Goal: Information Seeking & Learning: Learn about a topic

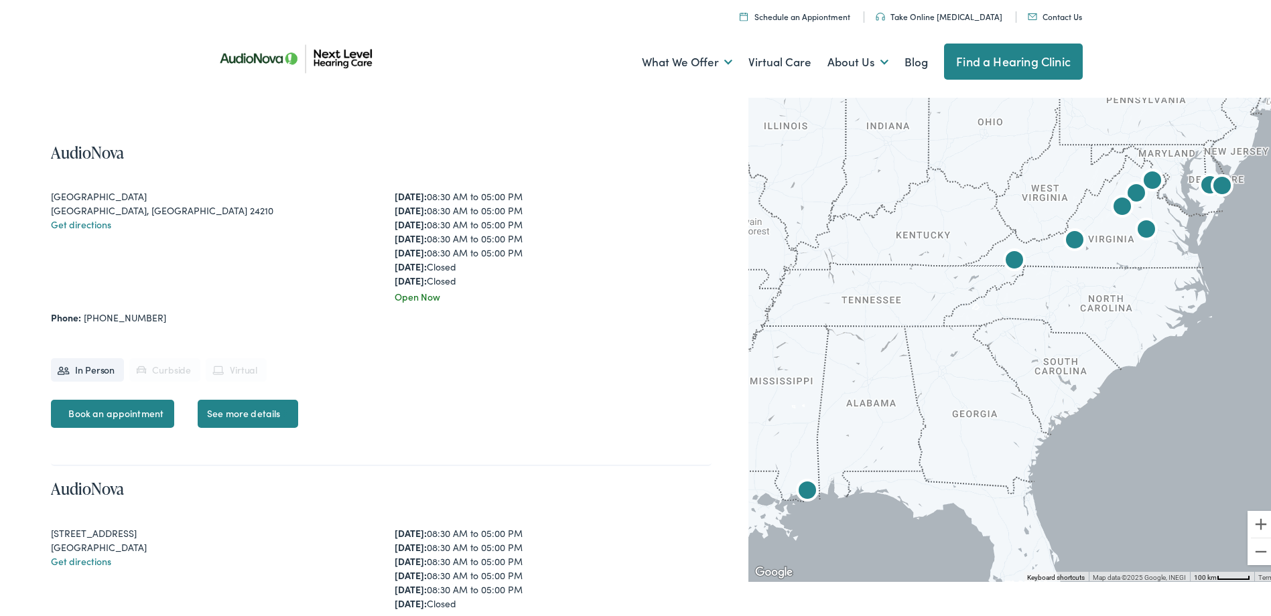
scroll to position [519, 0]
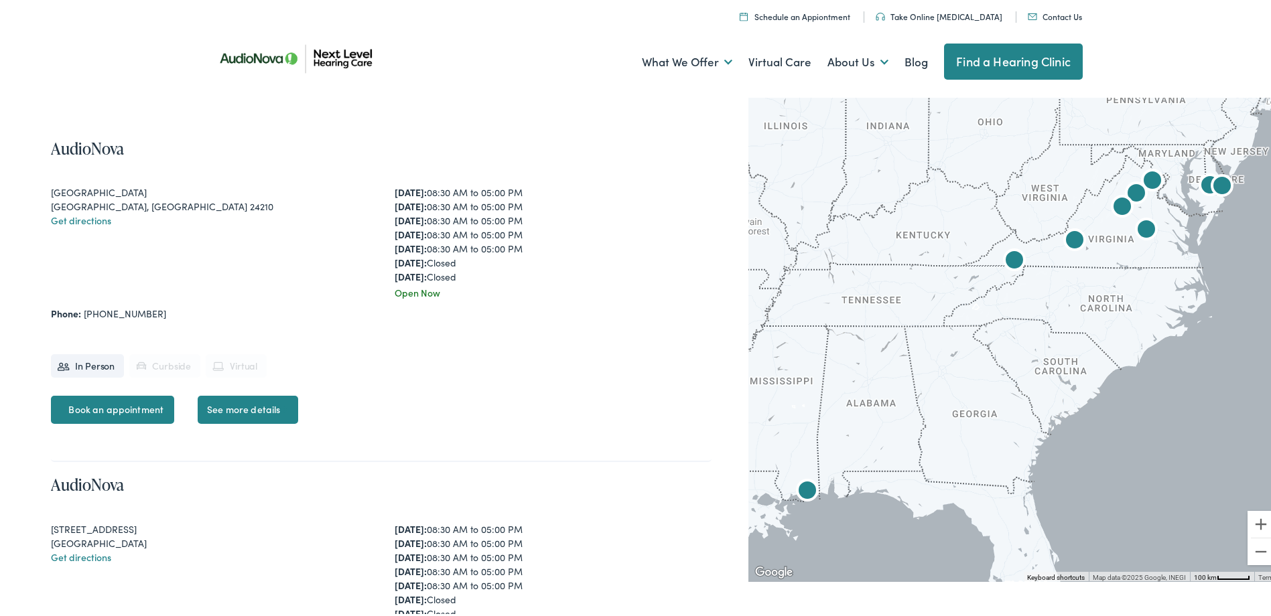
click at [1137, 232] on img "AudioNova" at bounding box center [1146, 228] width 32 height 32
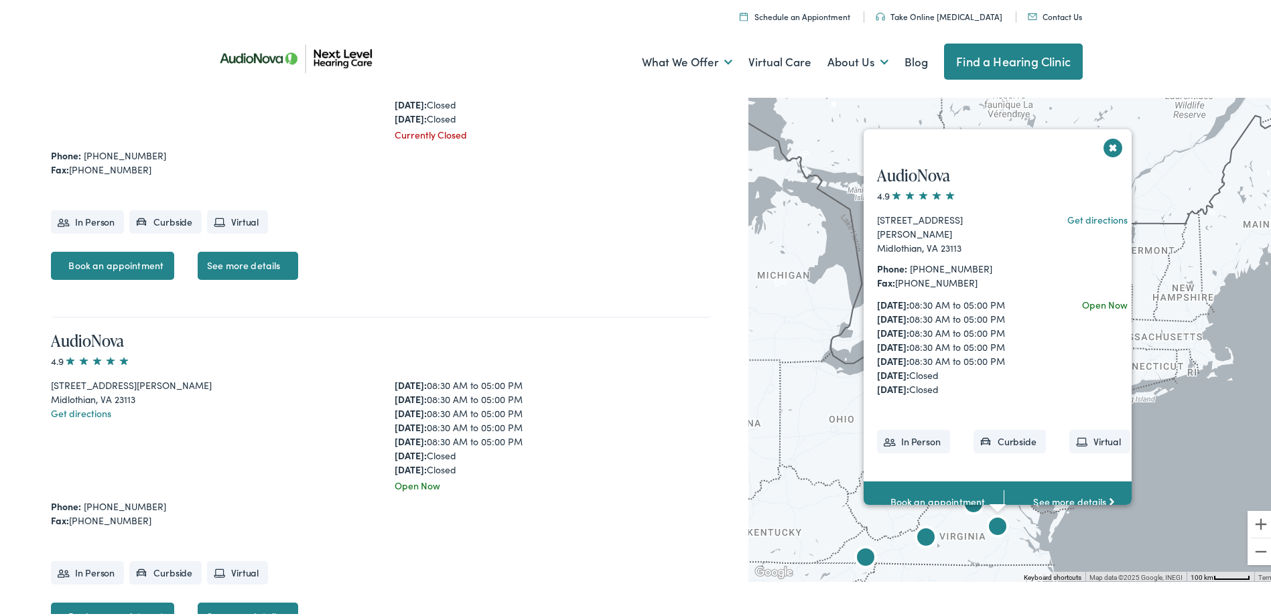
scroll to position [1733, 0]
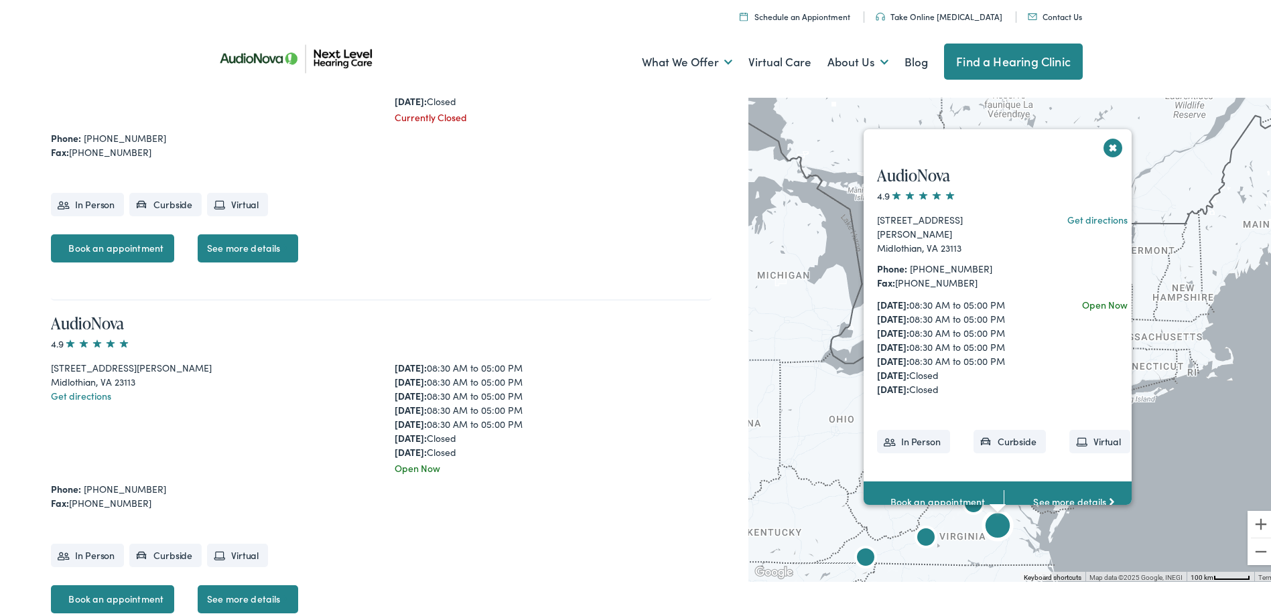
click at [101, 336] on span at bounding box center [97, 340] width 66 height 9
click at [492, 358] on div "[DATE]: 08:30 AM to 05:00 PM [DATE]: 08:30 AM to 05:00 PM [DATE]: 08:30 AM to 0…" at bounding box center [552, 407] width 317 height 98
click at [905, 431] on li "In Person" at bounding box center [913, 438] width 73 height 23
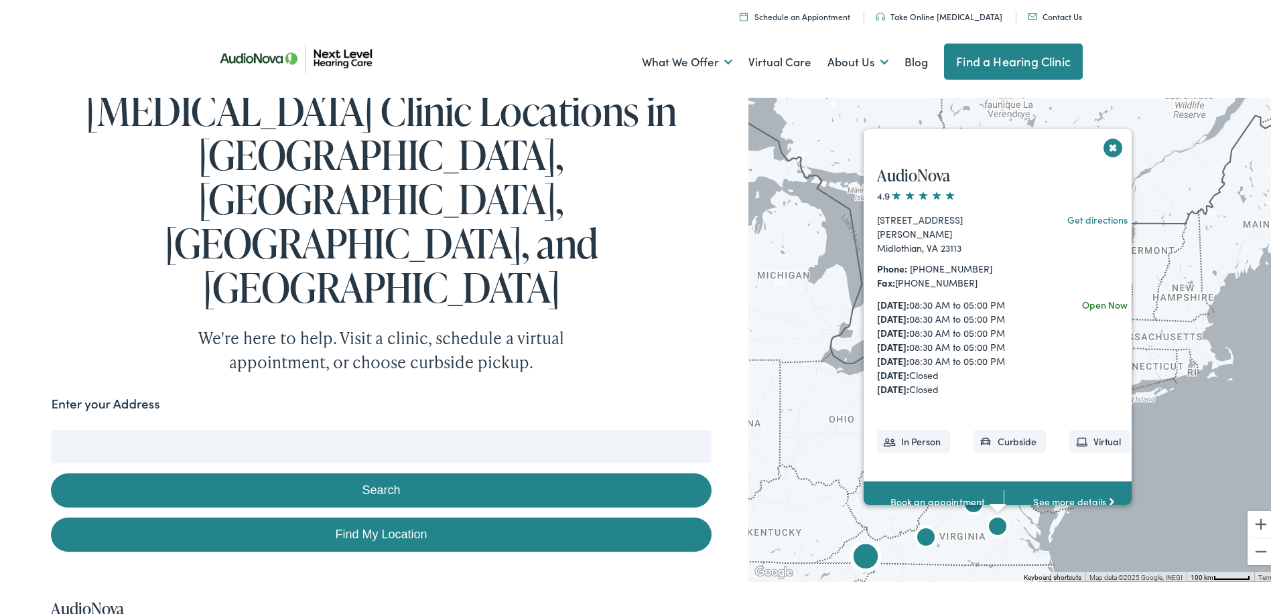
scroll to position [0, 0]
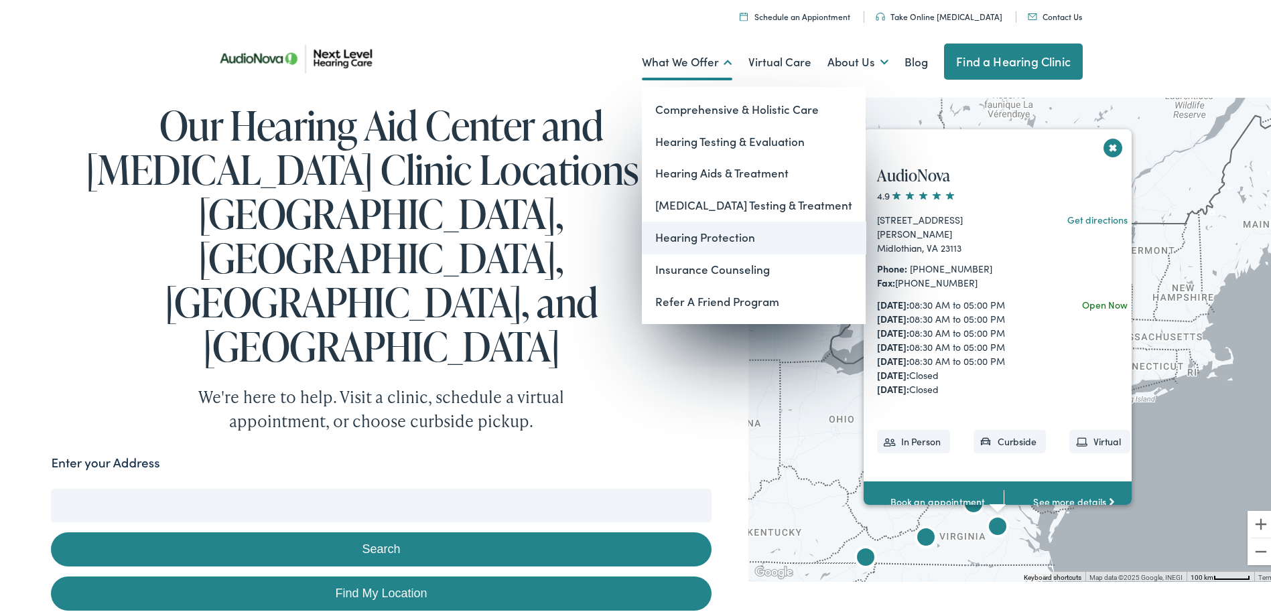
click at [723, 233] on link "Hearing Protection" at bounding box center [754, 235] width 224 height 32
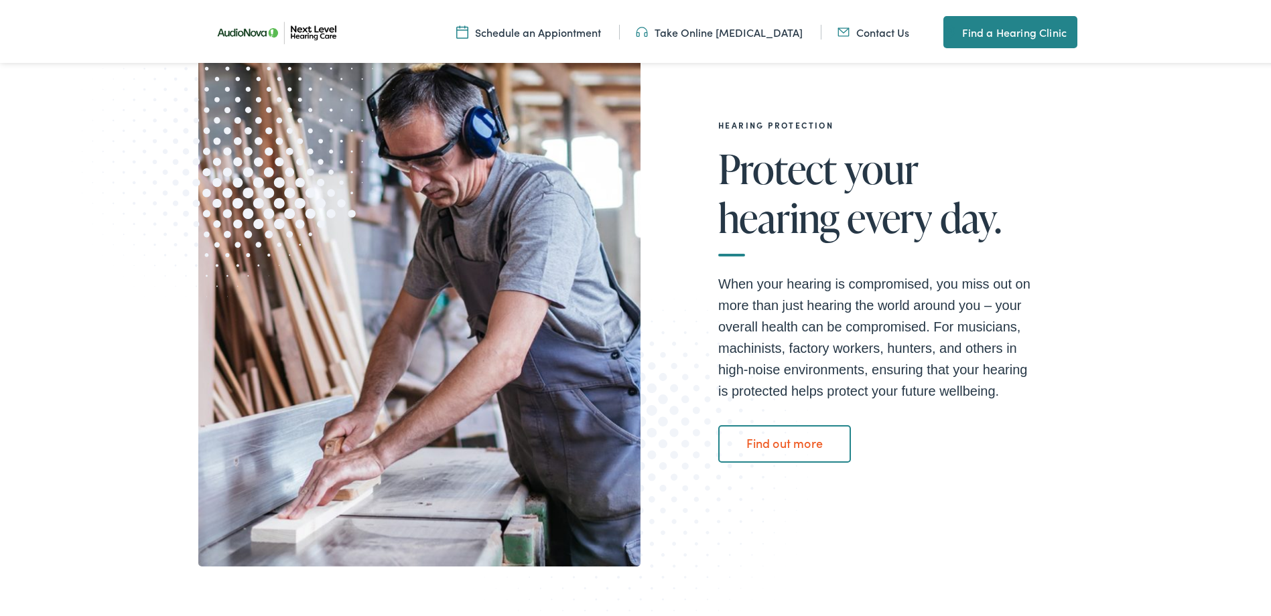
scroll to position [218, 0]
